Goal: Task Accomplishment & Management: Use online tool/utility

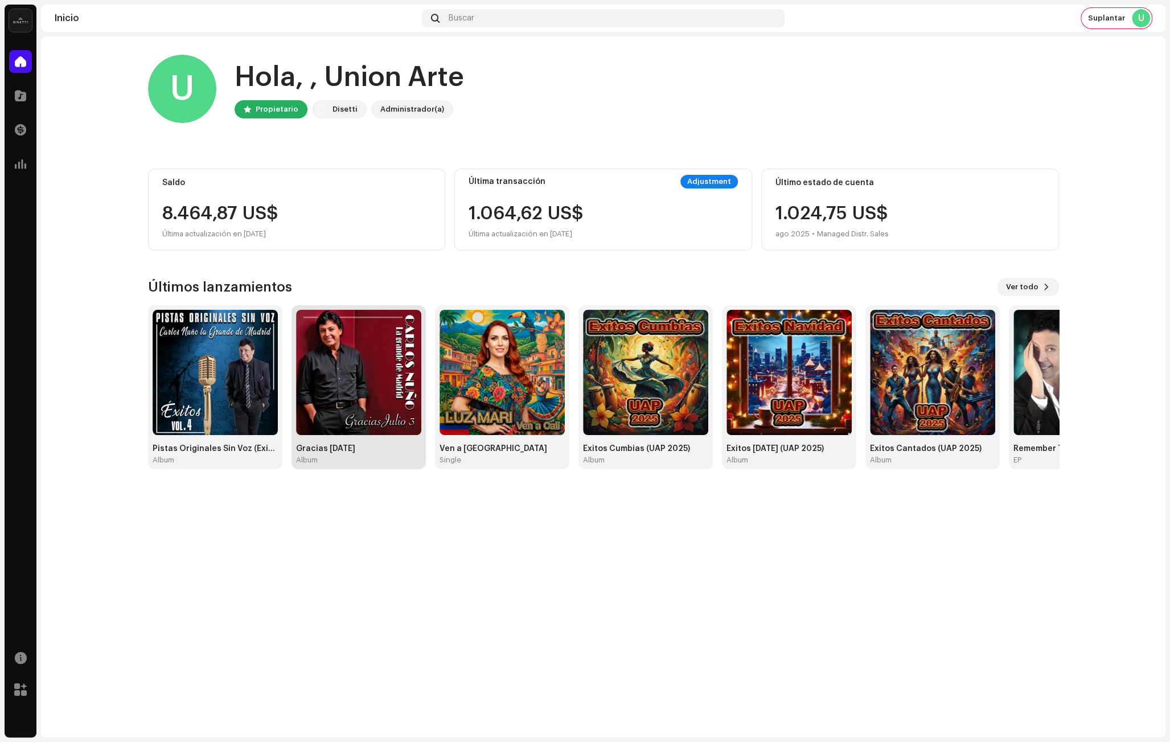
click at [375, 384] on img at bounding box center [358, 372] width 125 height 125
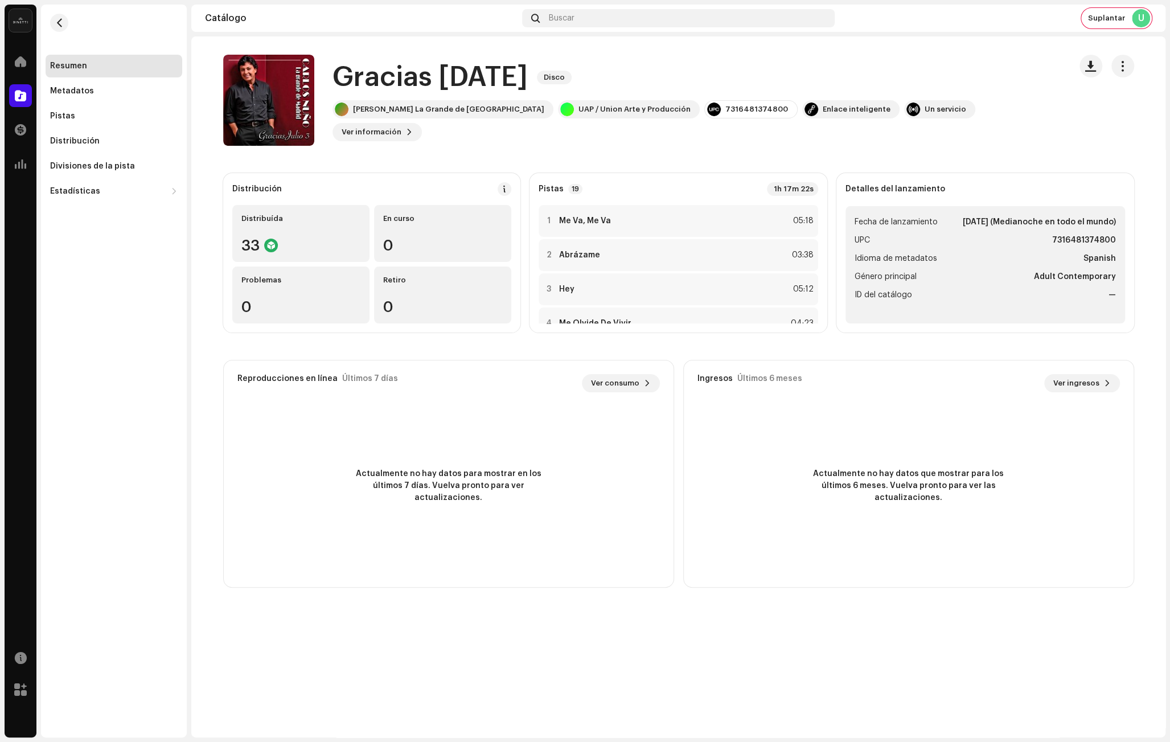
click at [433, 77] on h1 "Gracias [DATE]" at bounding box center [430, 77] width 195 height 36
click at [724, 96] on div "Gracias [DATE] Disco" at bounding box center [697, 77] width 729 height 36
click at [806, 117] on div "Enlace inteligente" at bounding box center [850, 109] width 97 height 18
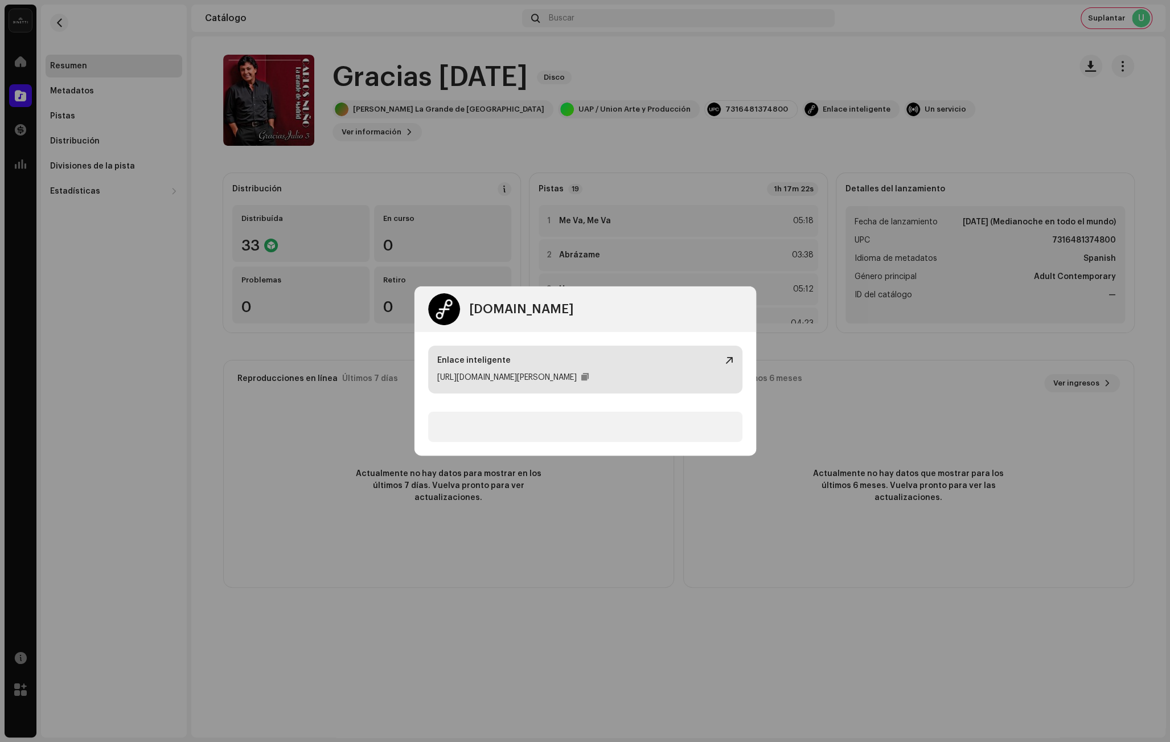
click at [725, 363] on div at bounding box center [729, 360] width 8 height 9
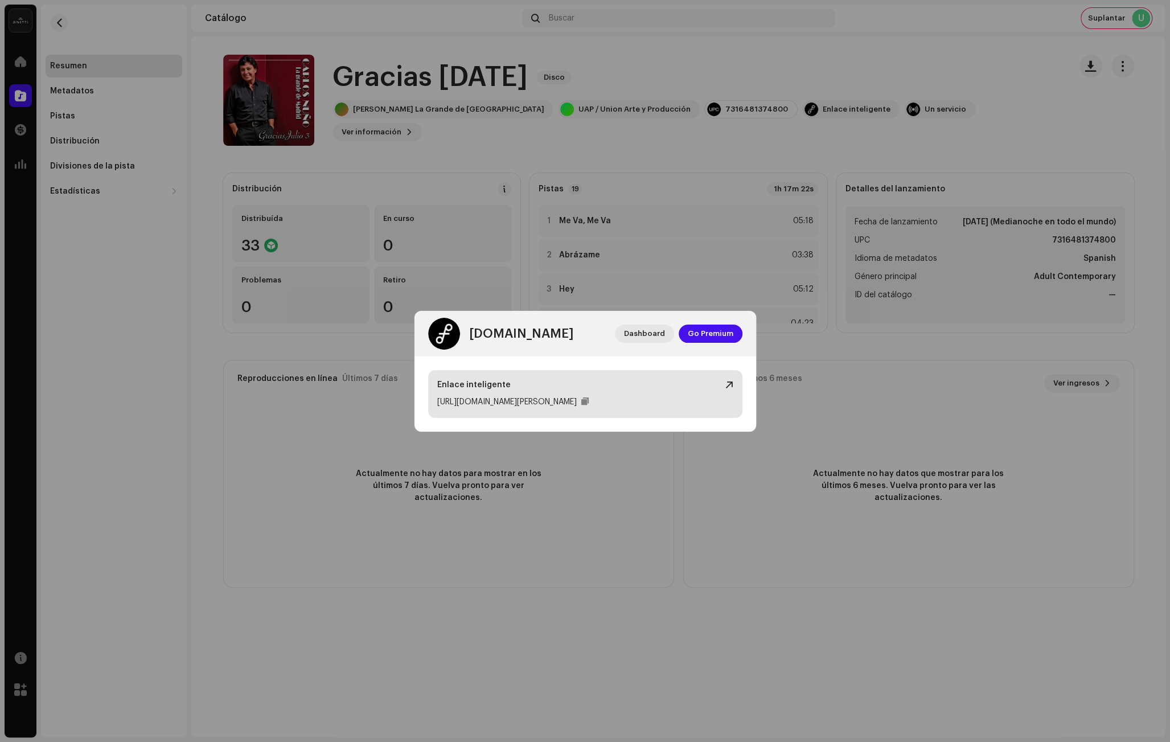
click at [726, 380] on div at bounding box center [729, 384] width 8 height 9
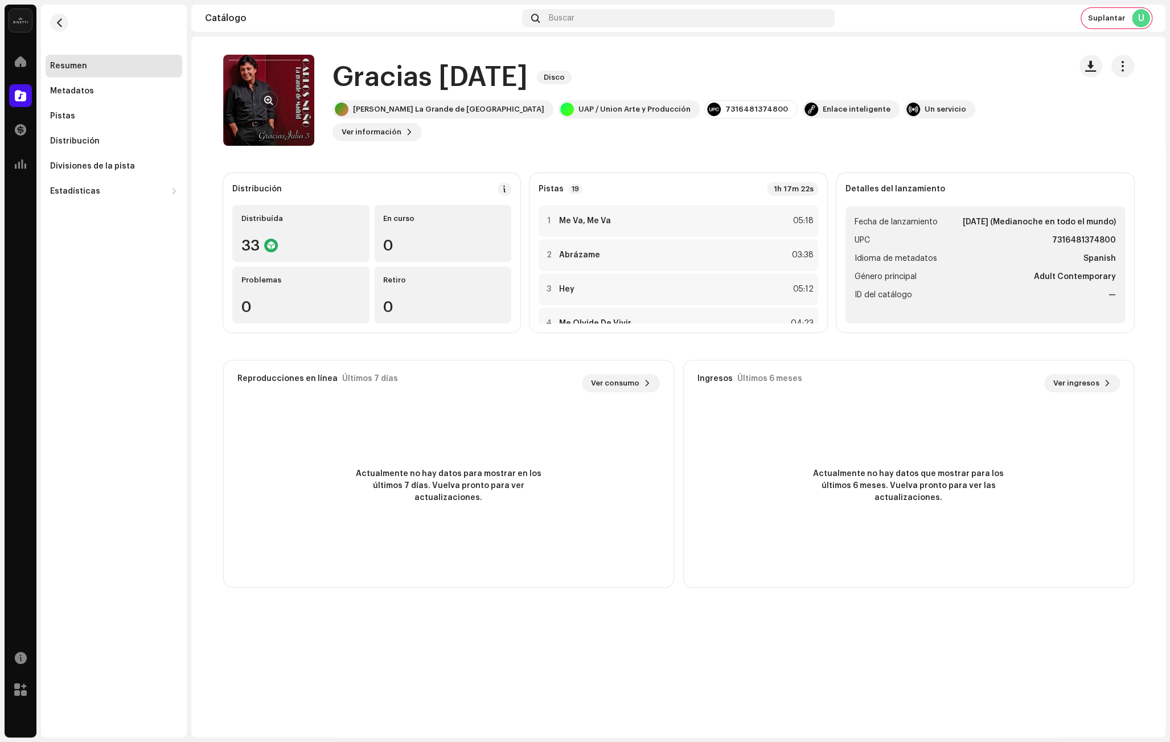
drag, startPoint x: 498, startPoint y: 68, endPoint x: 248, endPoint y: 67, distance: 249.4
click at [489, 68] on div "[DOMAIN_NAME] Dashboard Go Premium Enlace inteligente [URL][DOMAIN_NAME][PERSON…" at bounding box center [585, 371] width 1170 height 742
click at [51, 17] on re-m-nav-back at bounding box center [59, 30] width 27 height 50
click at [54, 16] on button "button" at bounding box center [59, 23] width 18 height 18
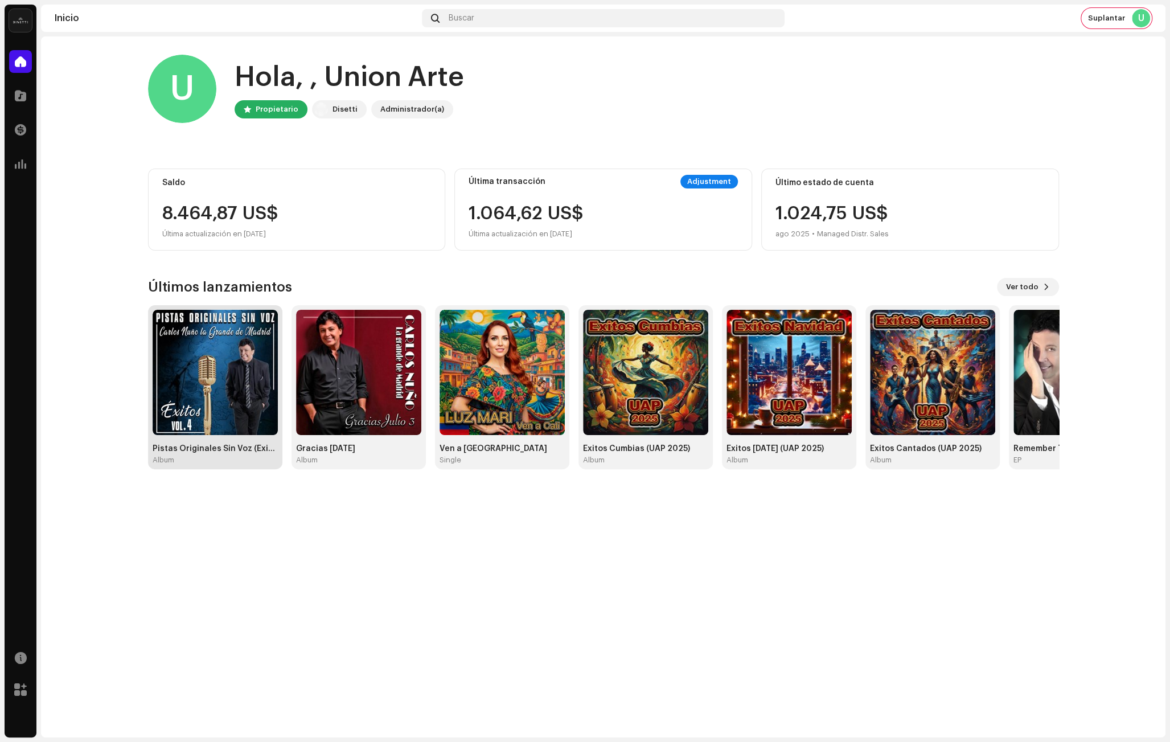
click at [220, 389] on img at bounding box center [215, 372] width 125 height 125
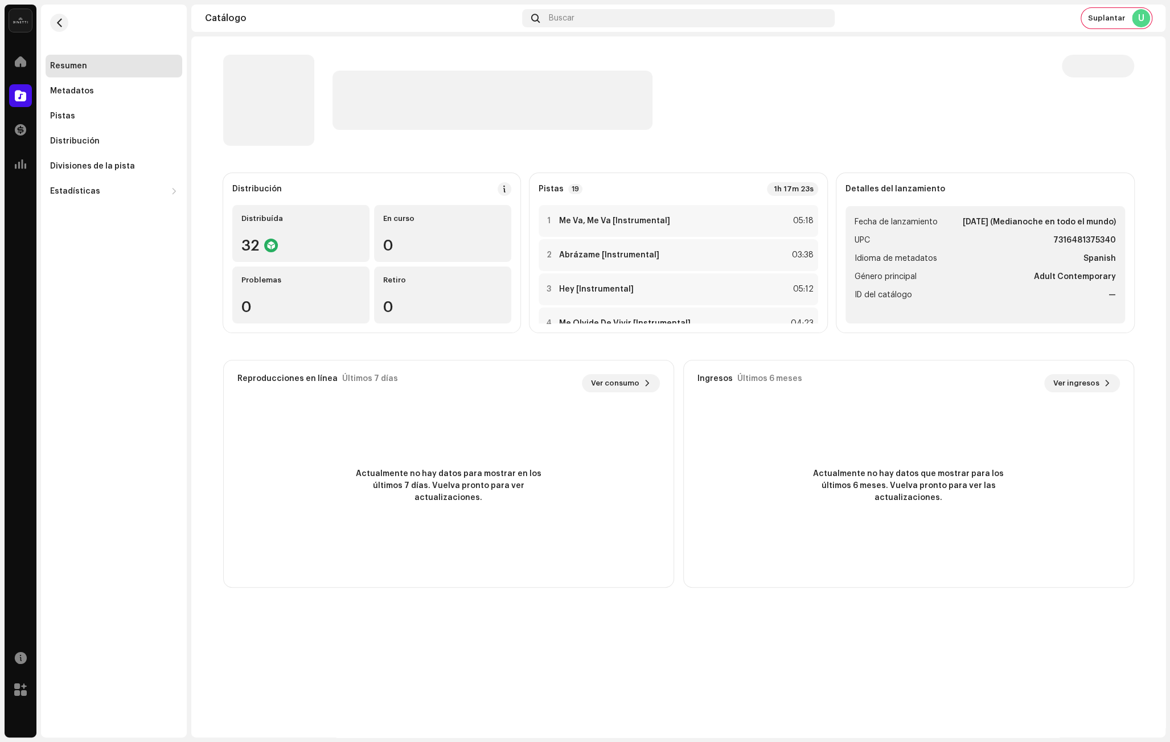
click at [814, 99] on div at bounding box center [688, 100] width 711 height 59
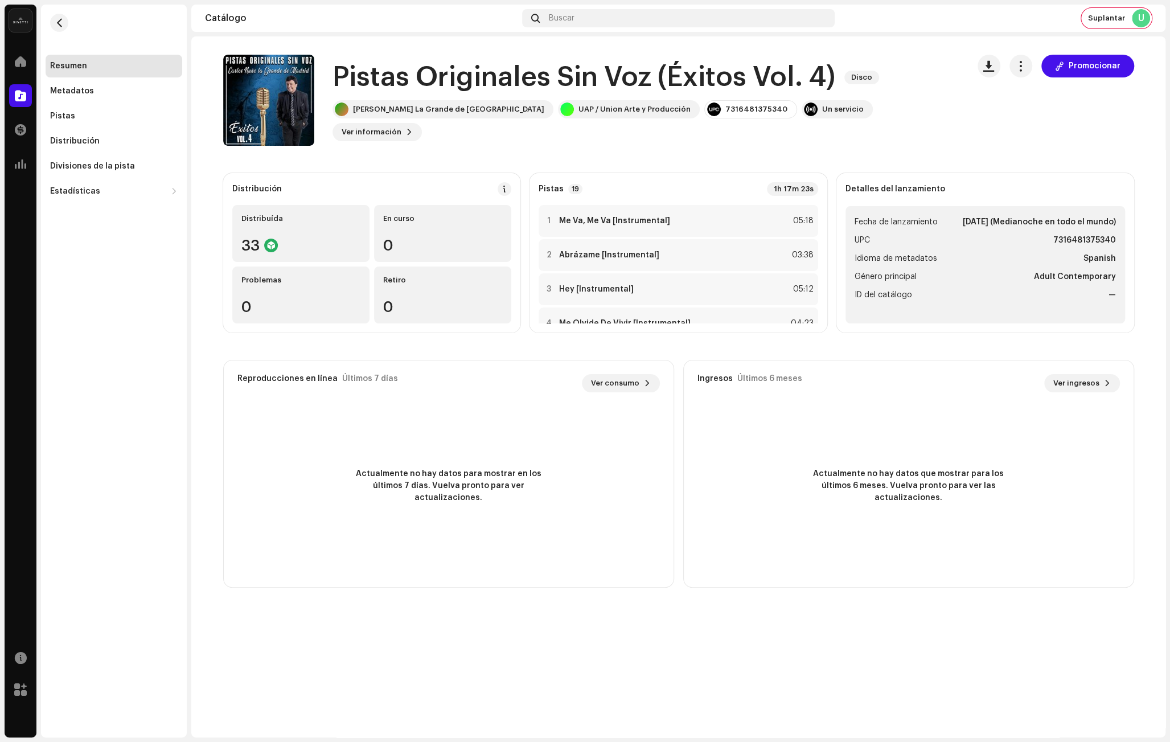
click at [1097, 65] on span "Promocionar" at bounding box center [1095, 66] width 52 height 23
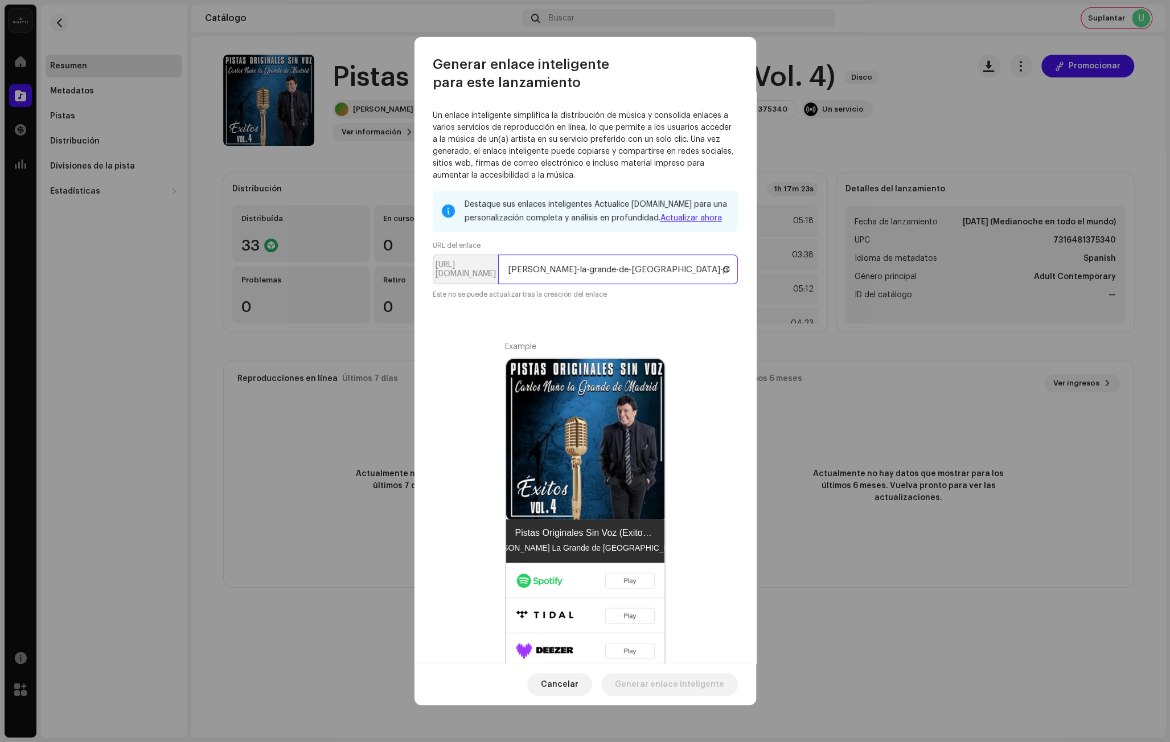
drag, startPoint x: 581, startPoint y: 269, endPoint x: 290, endPoint y: 260, distance: 291.7
click at [294, 260] on div "Generar enlace inteligente para este lanzamiento Un enlace inteligente simplifi…" at bounding box center [585, 371] width 1170 height 742
click at [649, 274] on input "pistas-originales-sin-voz-exitos-vol-4" at bounding box center [618, 270] width 240 height 30
click at [650, 684] on span "Generar enlace inteligente" at bounding box center [669, 684] width 109 height 23
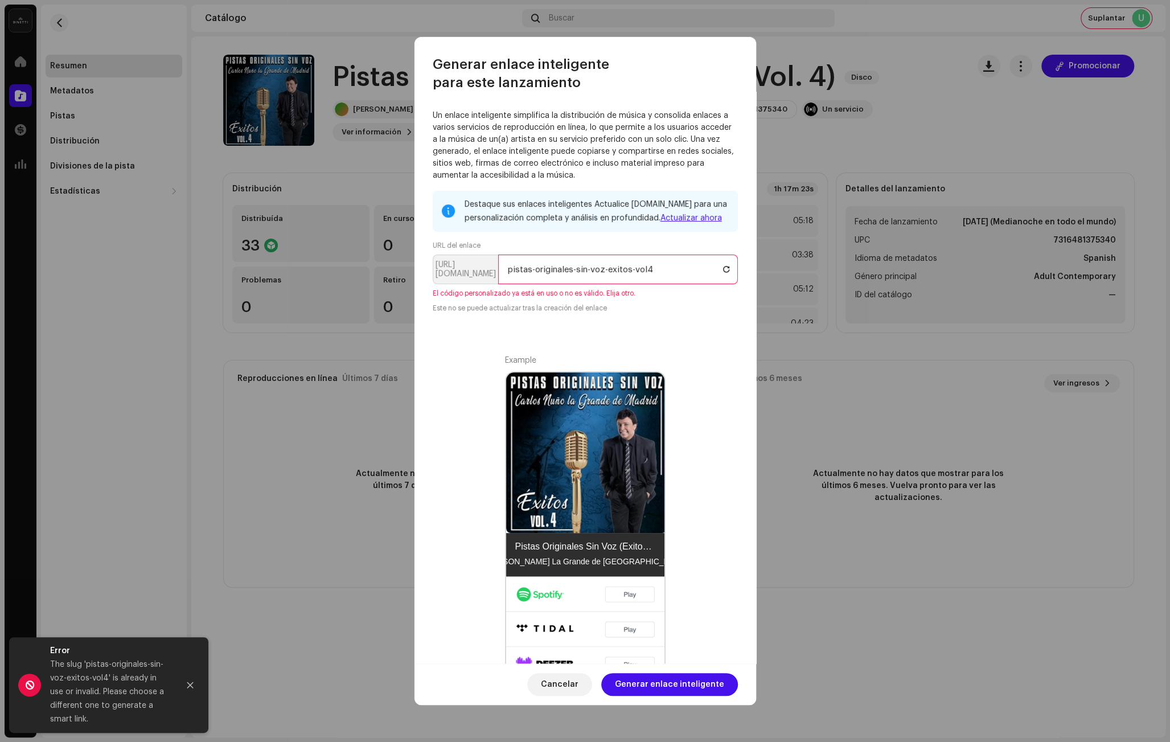
click at [512, 265] on input "pistas-originales-sin-voz-exitos-vol4" at bounding box center [618, 270] width 240 height 30
click at [516, 265] on input "pistas-originales-sin-voz-exitos-vol4" at bounding box center [618, 270] width 240 height 30
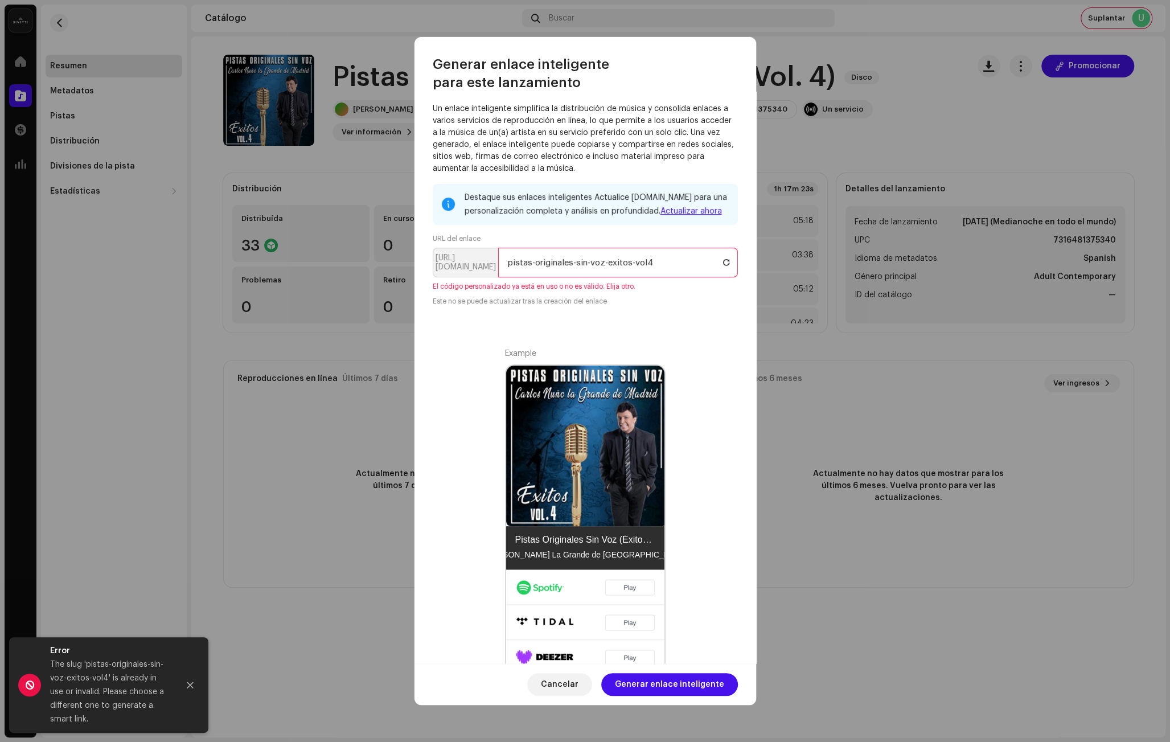
click at [533, 265] on input "pistas-originales-sin-voz-exitos-vol4" at bounding box center [618, 263] width 240 height 30
click at [672, 261] on input "pistas-originales-sin-voz-exitos-vol4" at bounding box center [618, 263] width 240 height 30
click at [724, 265] on span at bounding box center [726, 262] width 7 height 9
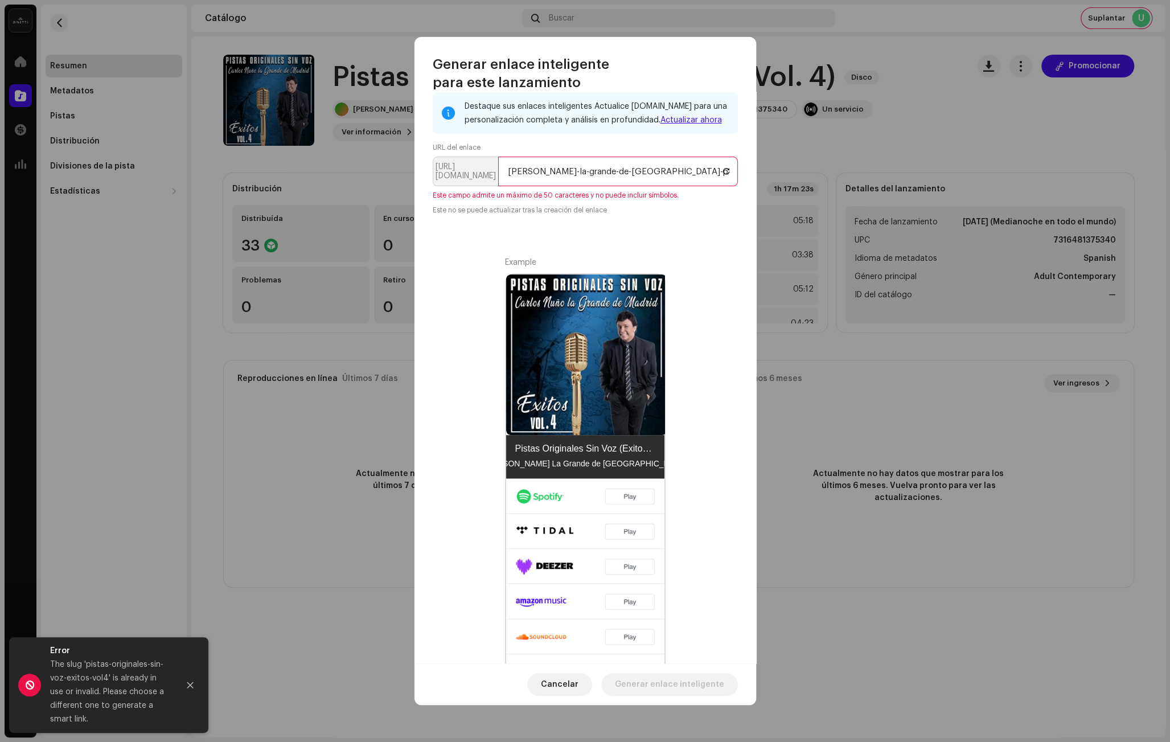
scroll to position [143, 0]
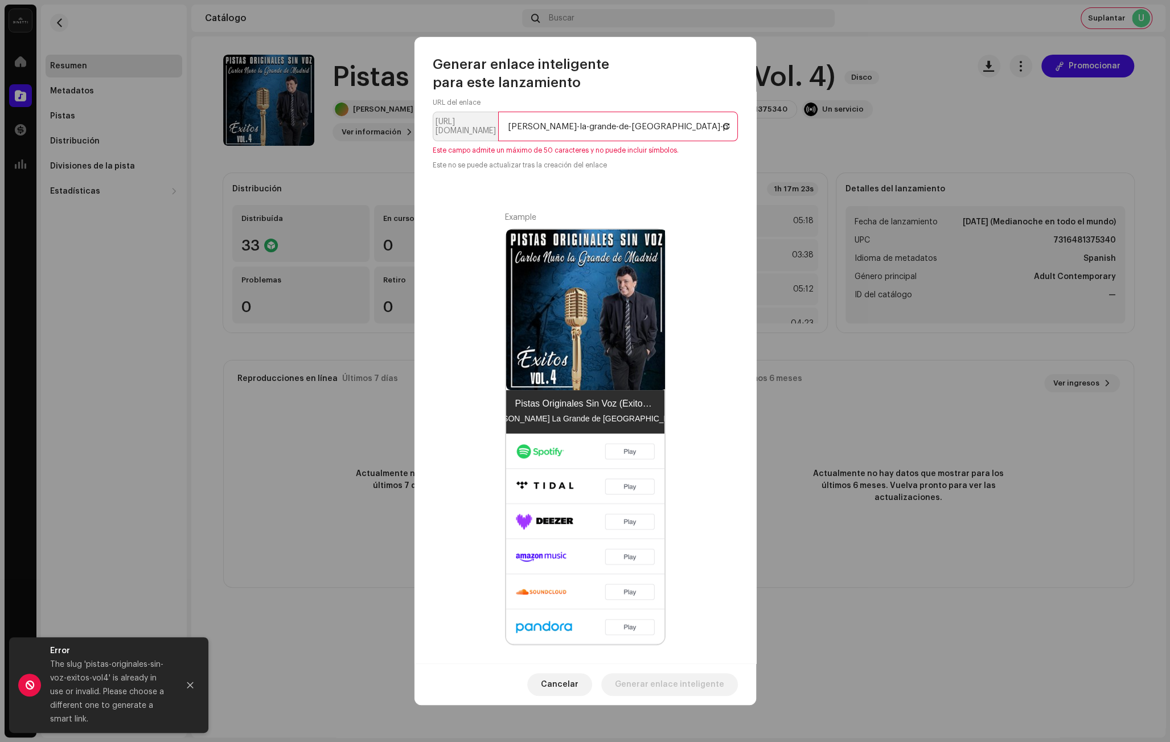
click at [436, 388] on div "Example Pistas Originales Sin Voz (Éxitos Vol. 4) [PERSON_NAME] La Grande de [G…" at bounding box center [585, 428] width 305 height 433
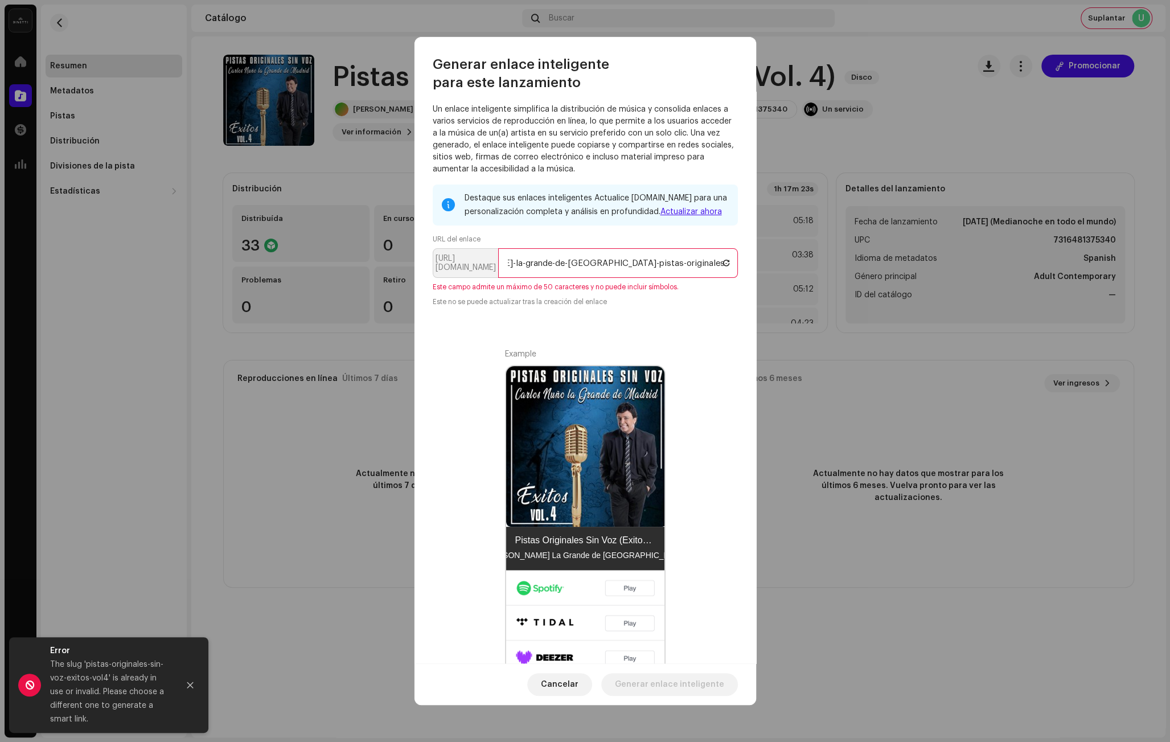
scroll to position [0, 0]
drag, startPoint x: 580, startPoint y: 261, endPoint x: 404, endPoint y: 261, distance: 175.9
click at [404, 261] on div "Generar enlace inteligente para este lanzamiento Un enlace inteligente simplifi…" at bounding box center [585, 371] width 1170 height 742
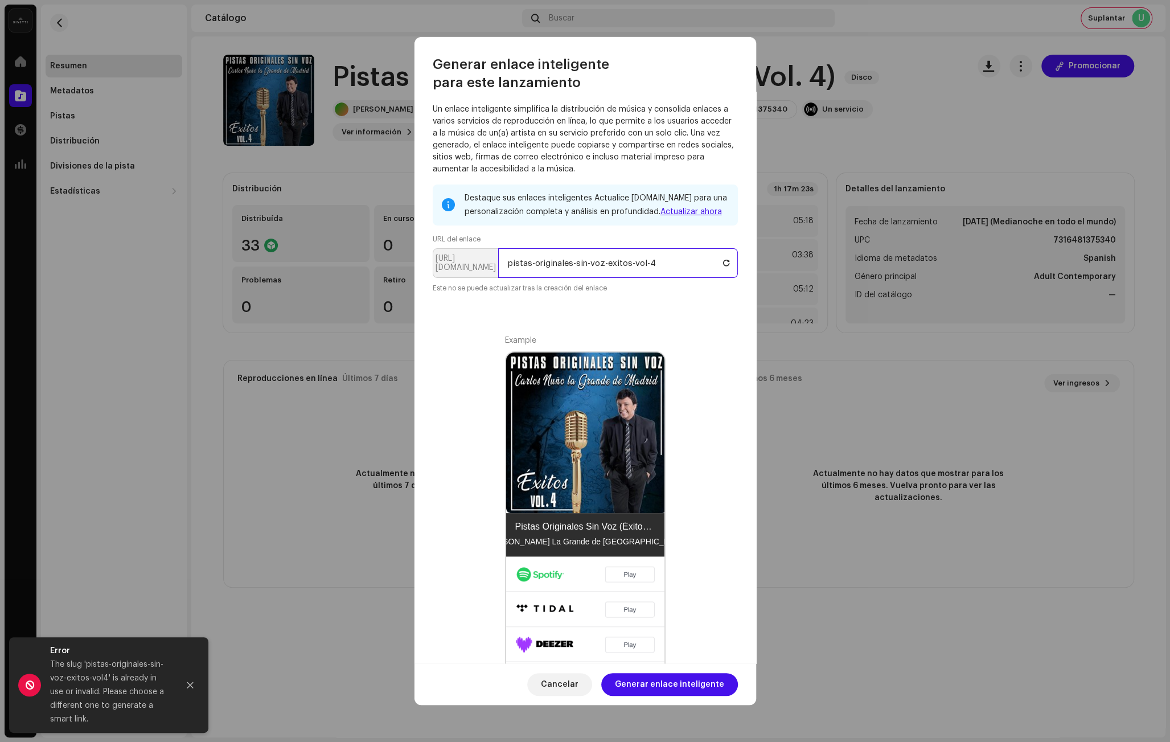
click at [590, 263] on input "pistas-originales-sin-voz-exitos-vol-4" at bounding box center [618, 263] width 240 height 30
click at [670, 262] on input "pistas-originales-sinvoz-exitos-vol-4" at bounding box center [618, 263] width 240 height 30
type input "pistas-originales-sinvoz-exitos-vol-4"
click at [649, 690] on span "Generar enlace inteligente" at bounding box center [669, 684] width 109 height 23
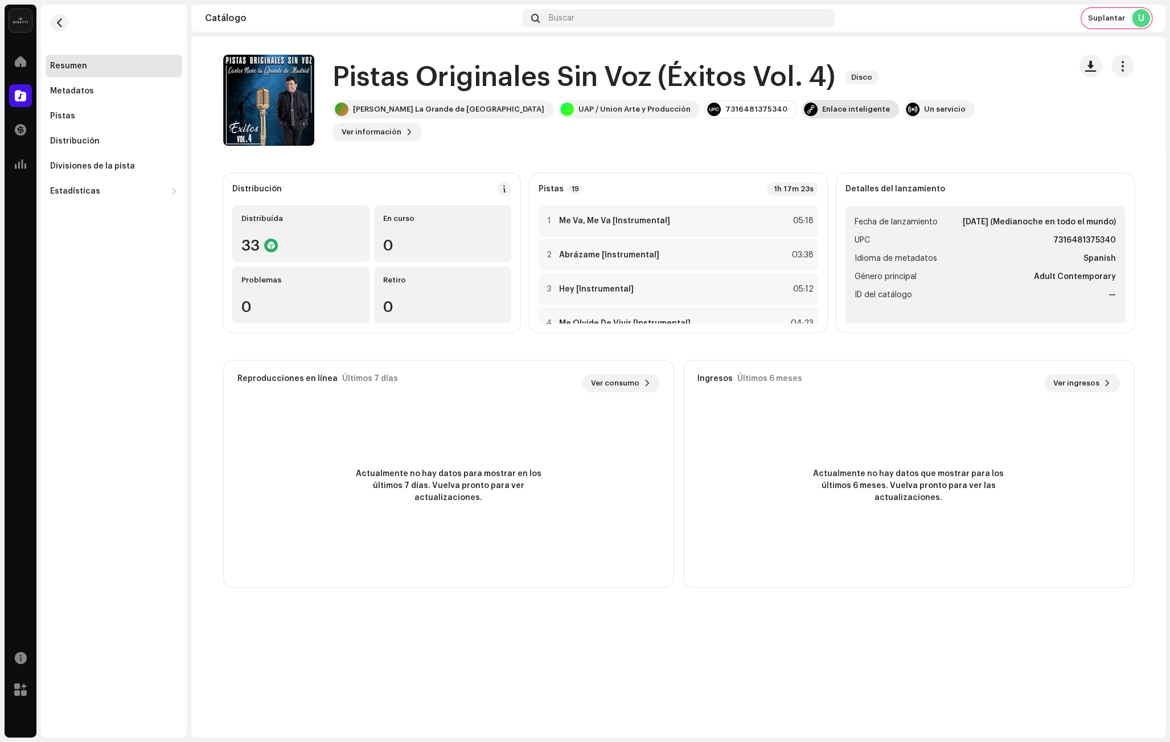
click at [822, 114] on div "Enlace inteligente" at bounding box center [856, 109] width 68 height 9
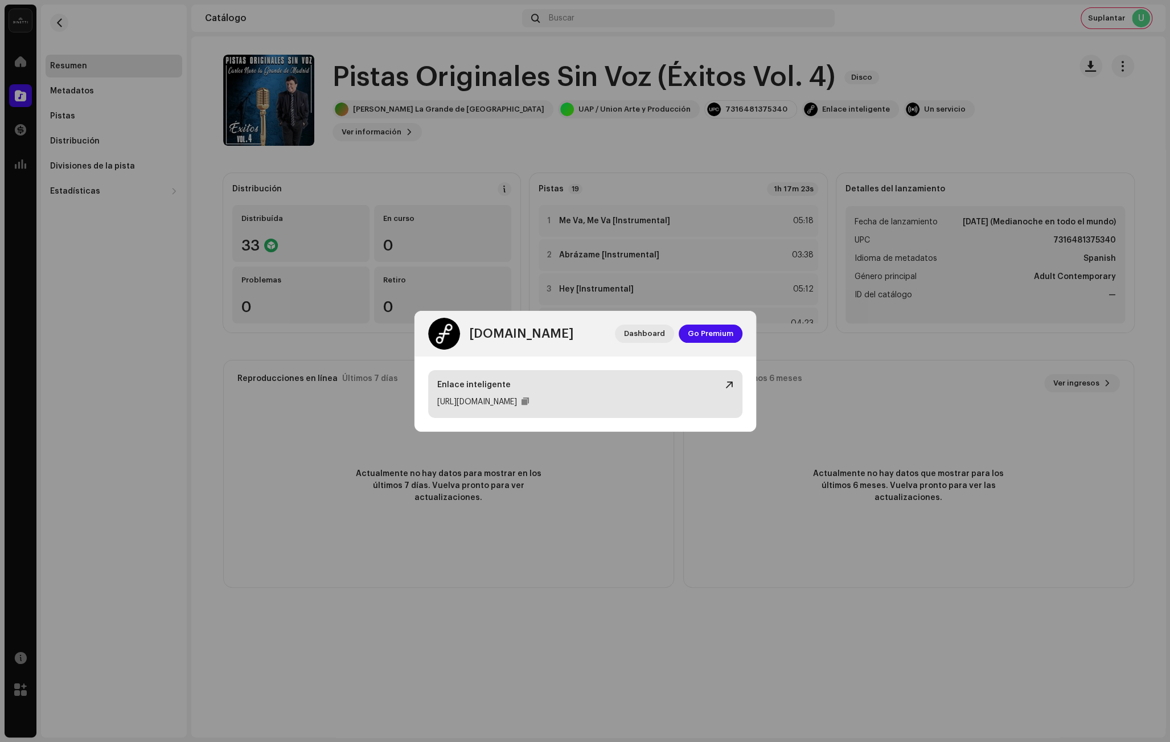
click at [733, 385] on div "Enlace inteligente [URL][DOMAIN_NAME]" at bounding box center [585, 394] width 314 height 48
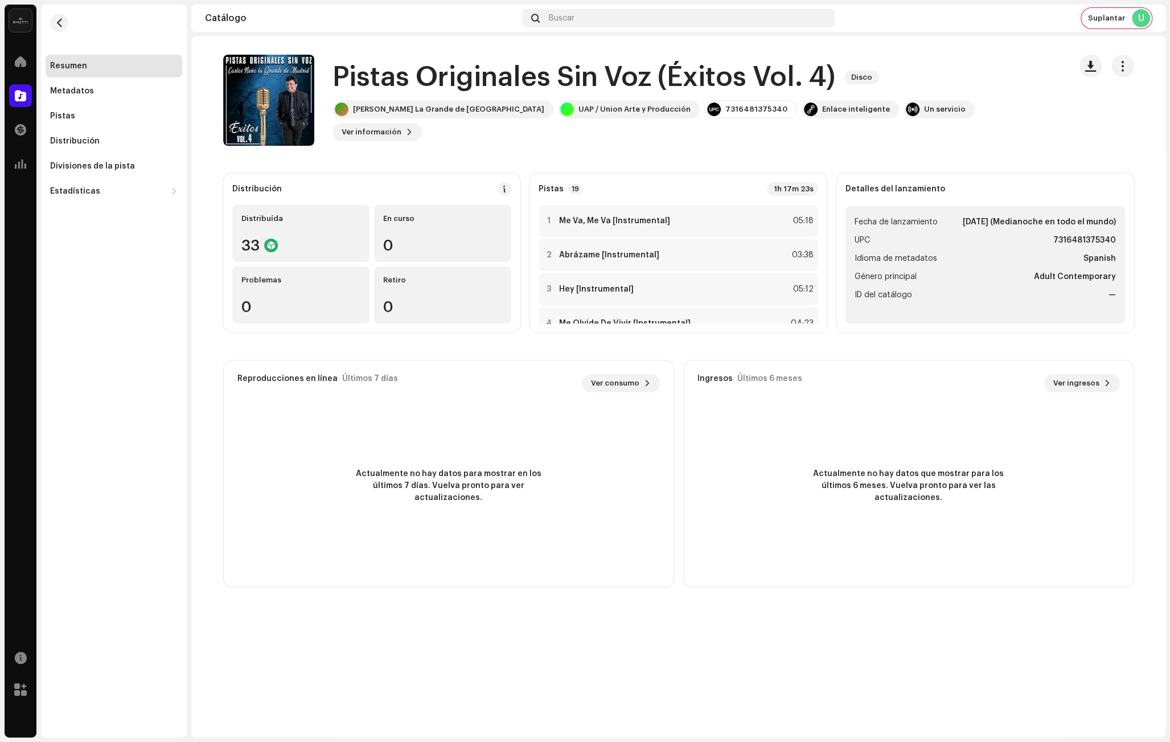
click at [1093, 31] on div "[DOMAIN_NAME] Dashboard Go Premium Enlace inteligente [URL][DOMAIN_NAME]" at bounding box center [585, 371] width 1170 height 742
click at [1105, 12] on div "Suplantar U" at bounding box center [1116, 18] width 71 height 20
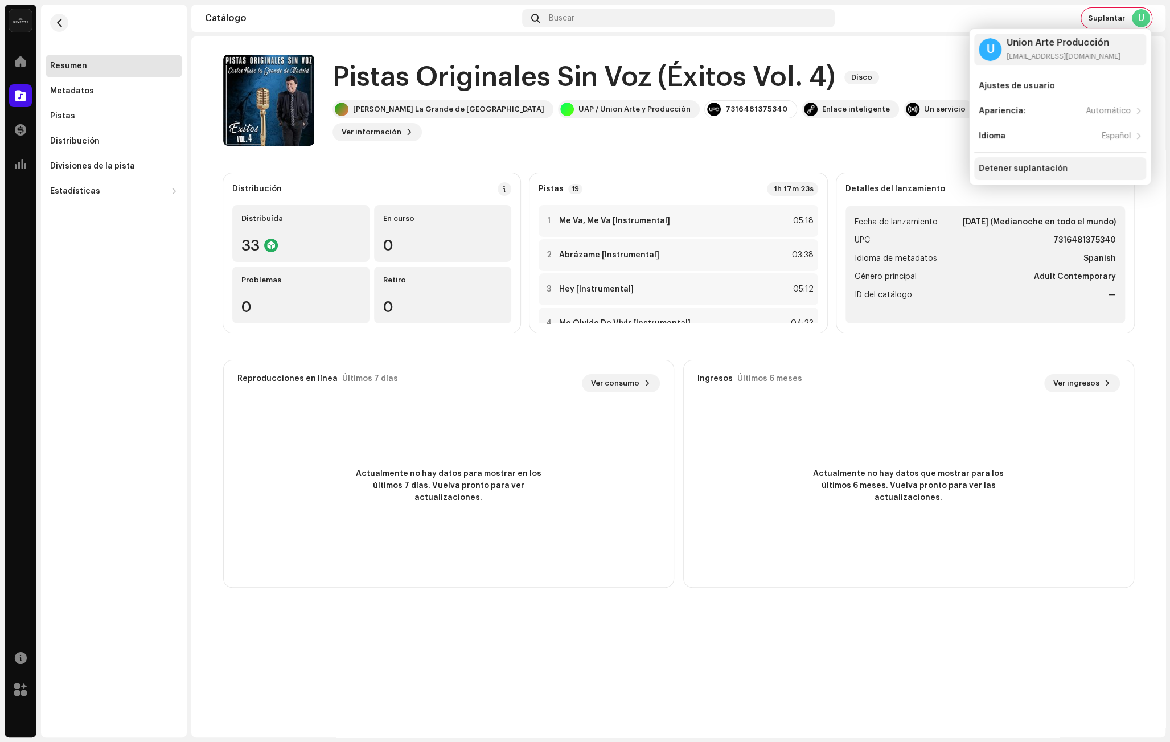
click at [1024, 169] on div "Detener suplantación" at bounding box center [1023, 168] width 88 height 9
